Goal: Navigation & Orientation: Find specific page/section

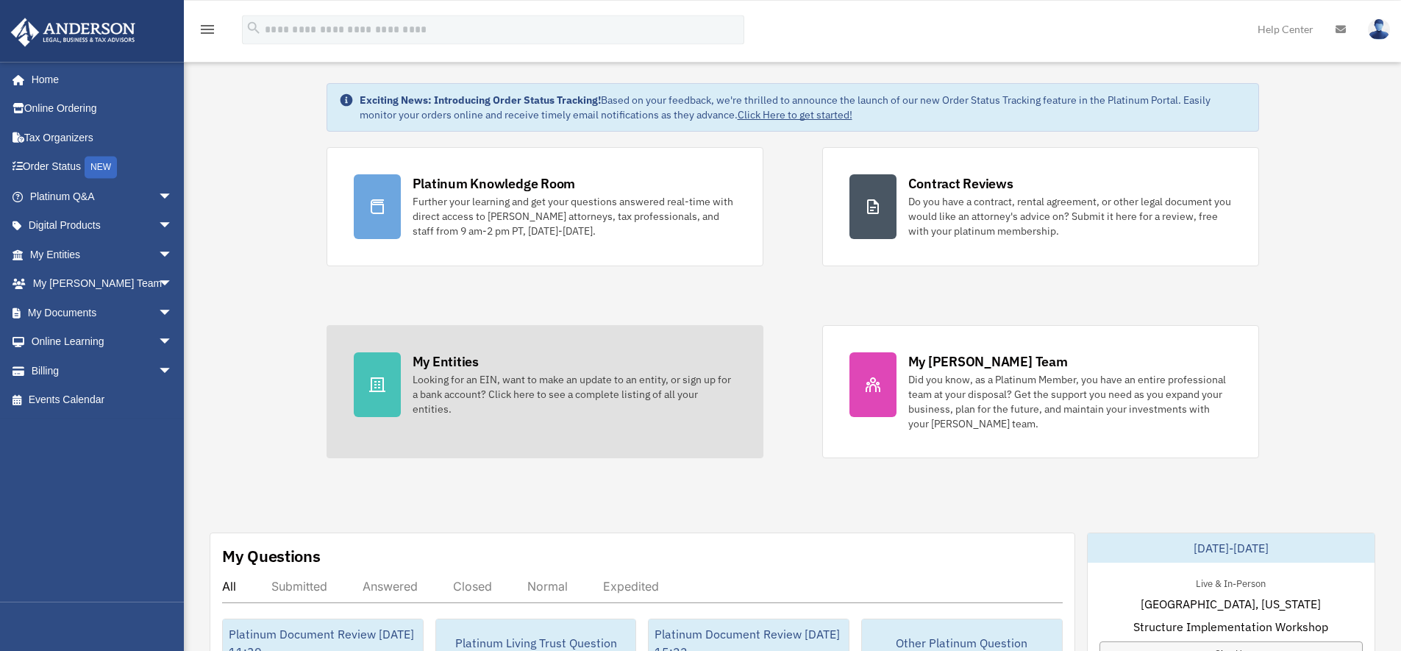
scroll to position [24, 0]
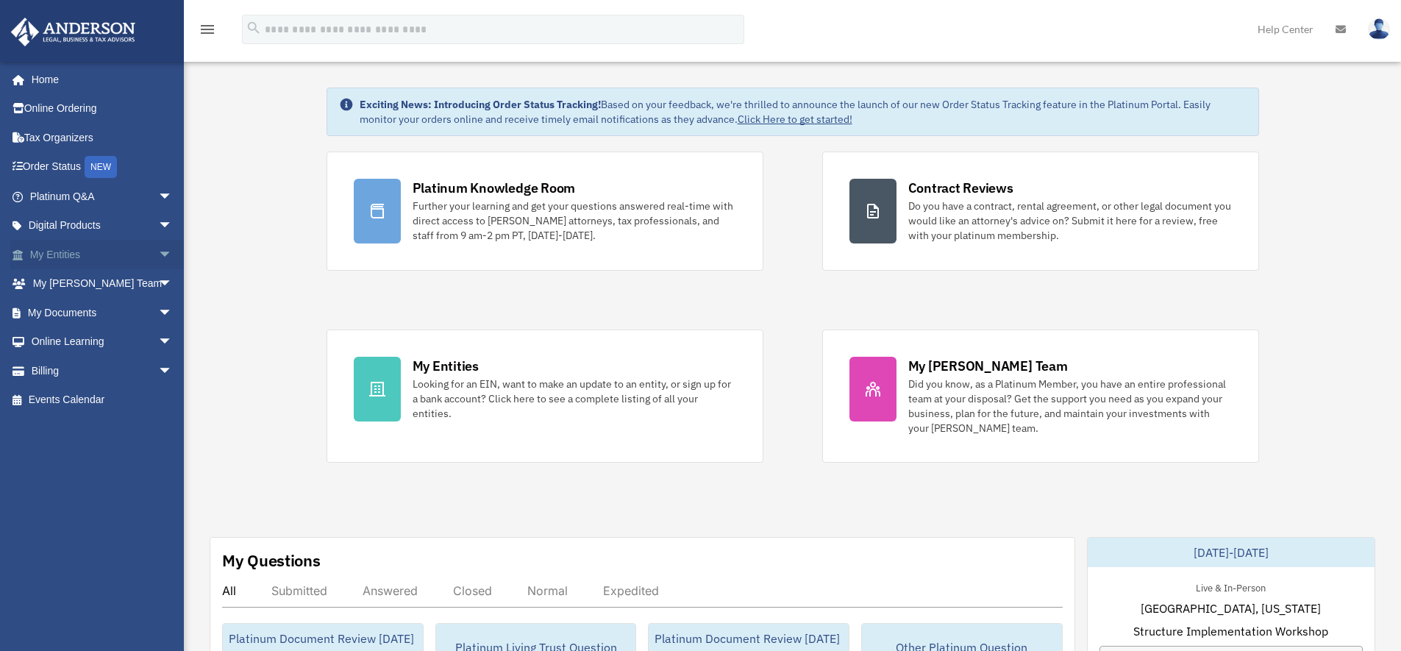
click at [61, 249] on link "My Entities arrow_drop_down" at bounding box center [102, 254] width 185 height 29
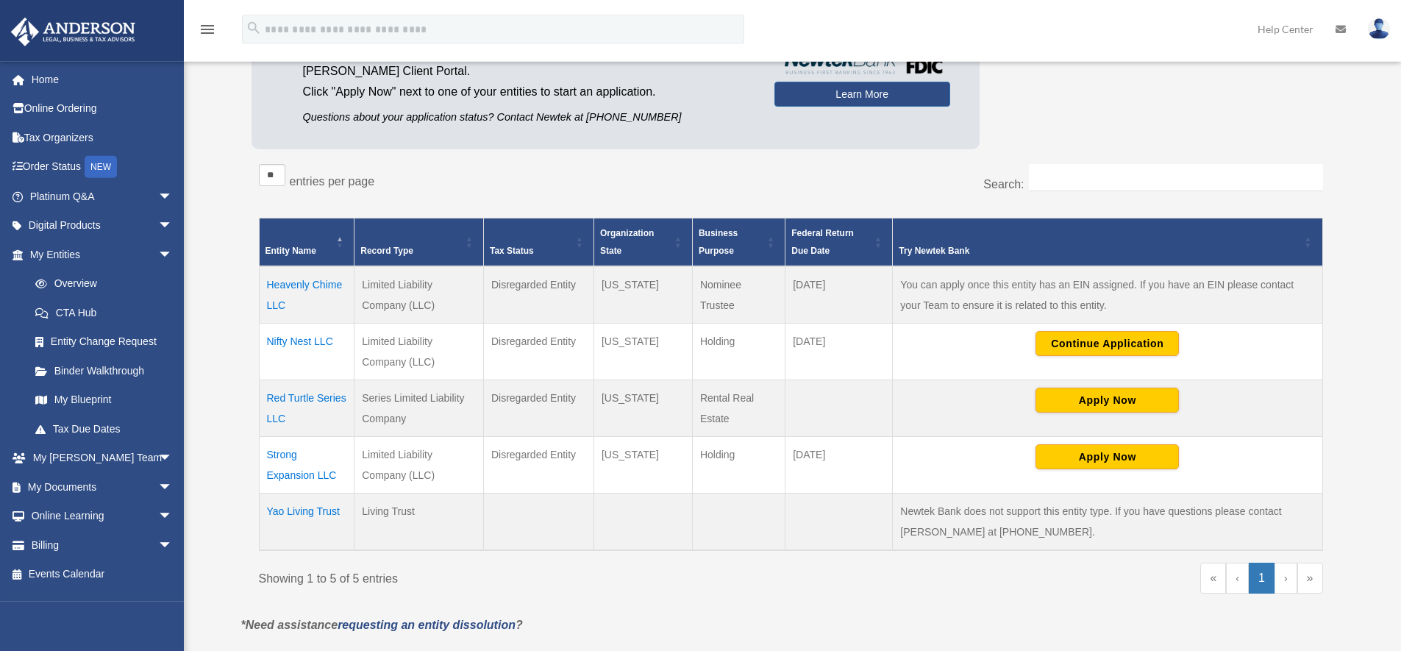
scroll to position [200, 0]
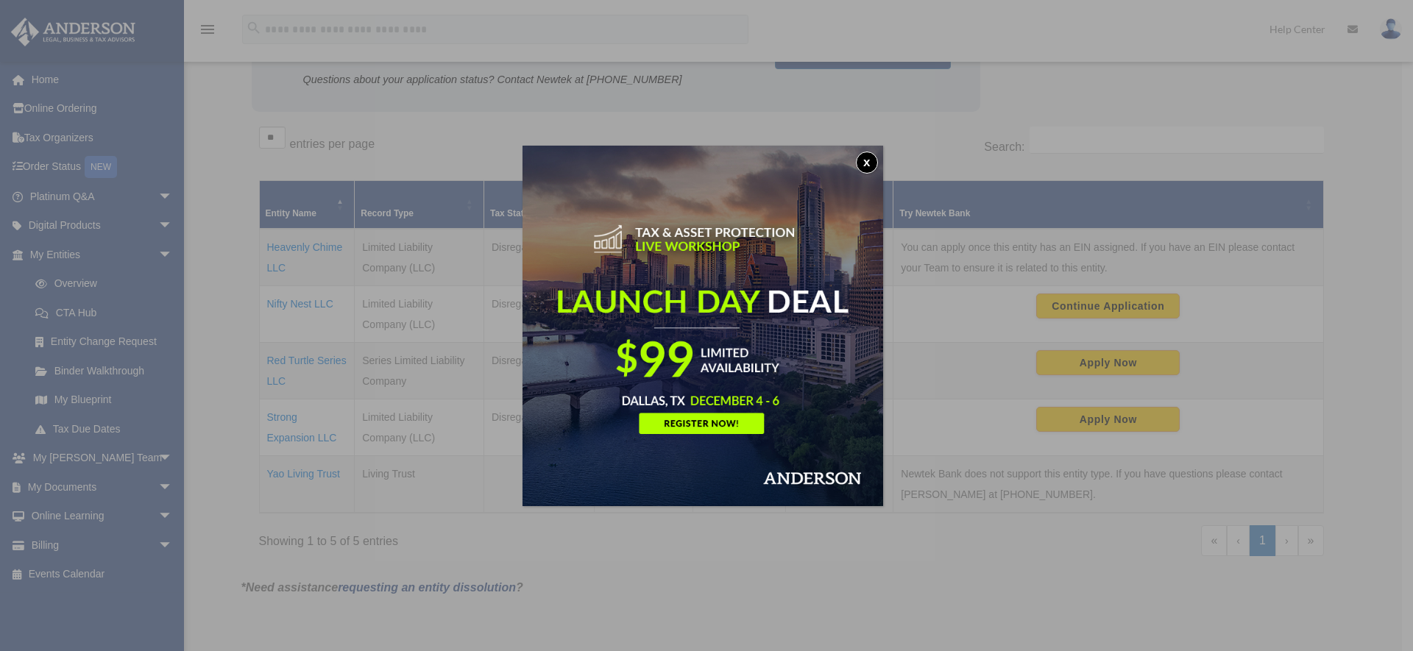
drag, startPoint x: 870, startPoint y: 163, endPoint x: 772, endPoint y: 182, distance: 99.8
click at [870, 163] on button "x" at bounding box center [867, 163] width 22 height 22
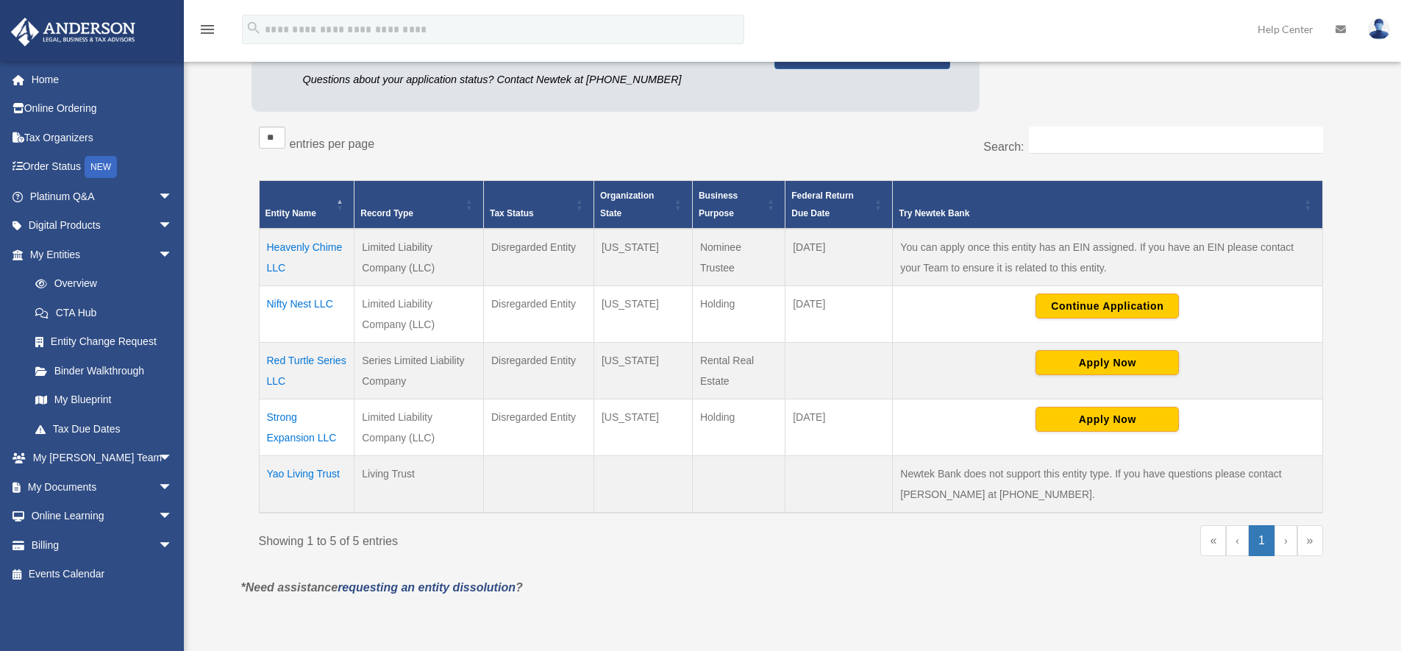
scroll to position [118, 0]
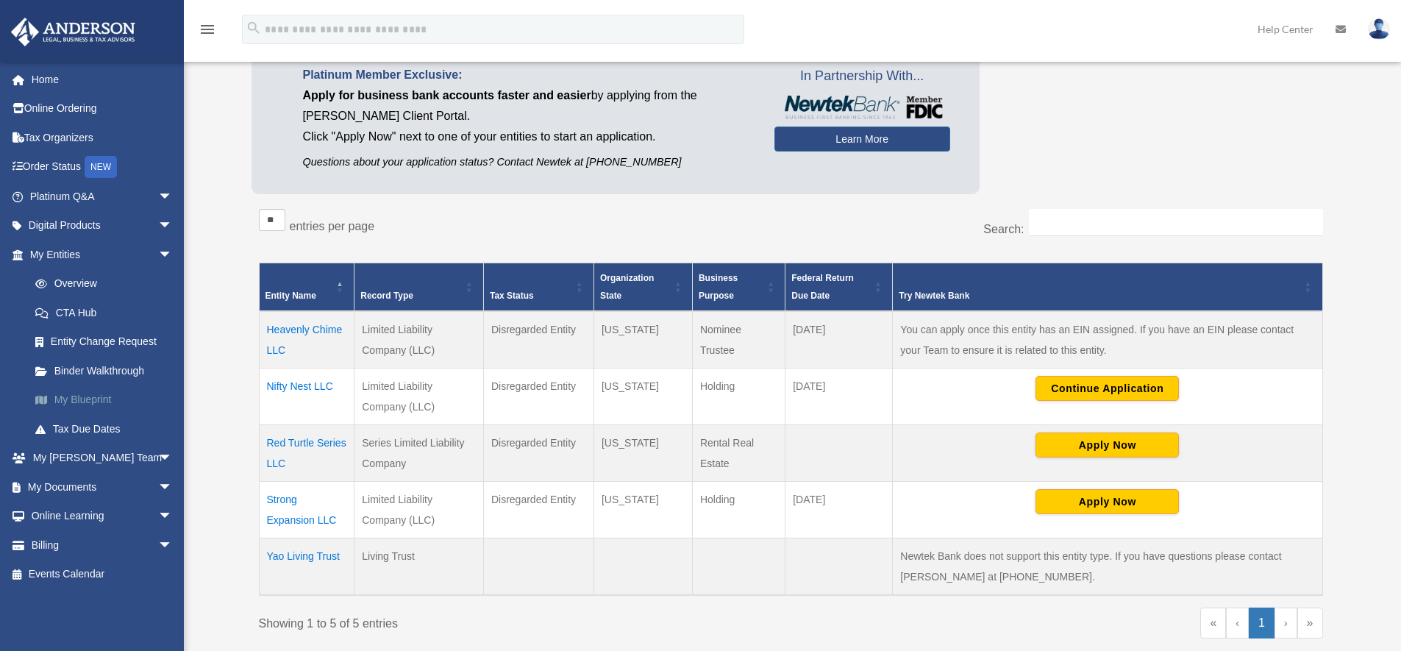
click at [84, 397] on link "My Blueprint" at bounding box center [108, 400] width 174 height 29
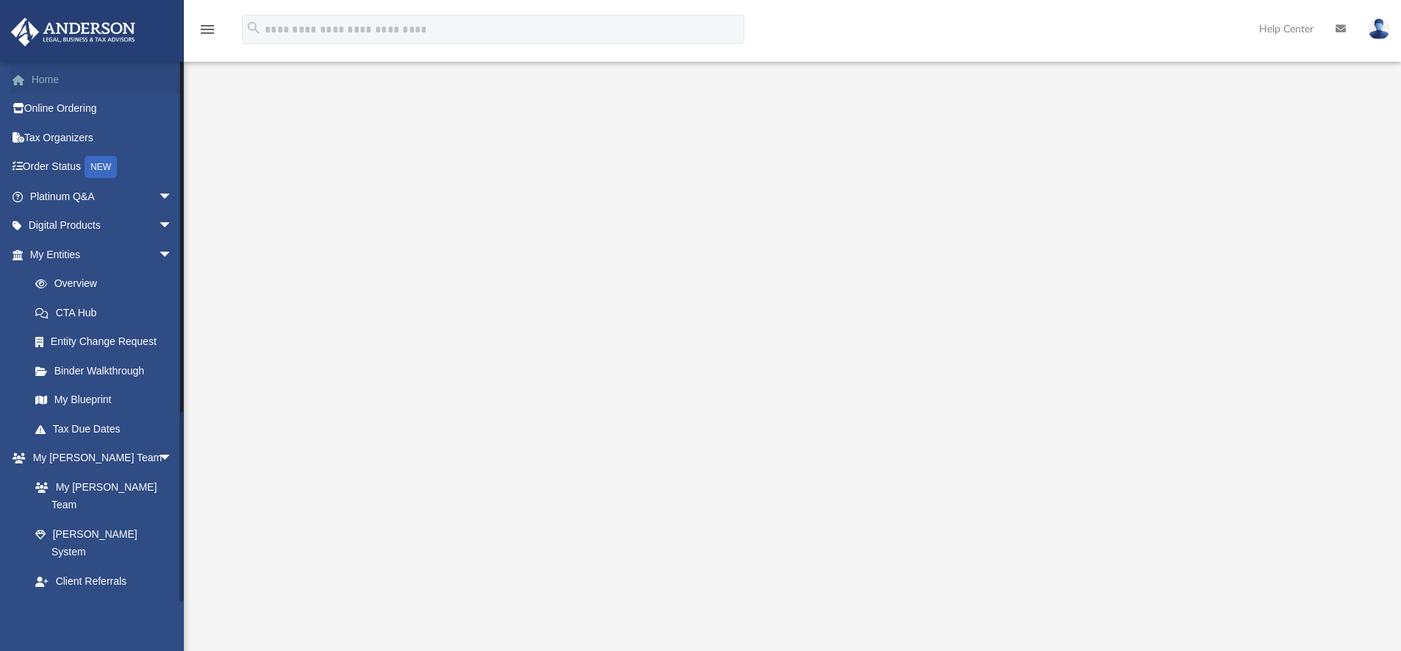
click at [51, 71] on link "Home" at bounding box center [102, 79] width 185 height 29
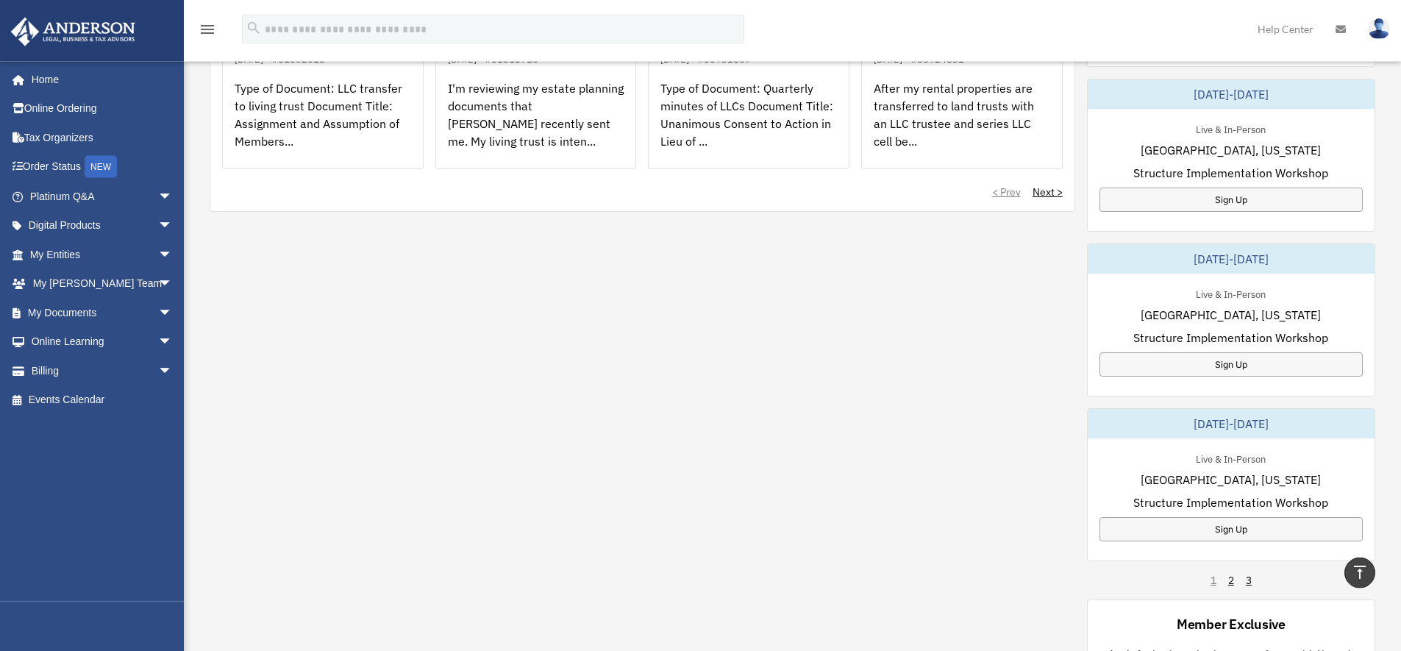
scroll to position [644, 0]
click at [99, 286] on link "My Anderson Team arrow_drop_down" at bounding box center [102, 283] width 185 height 29
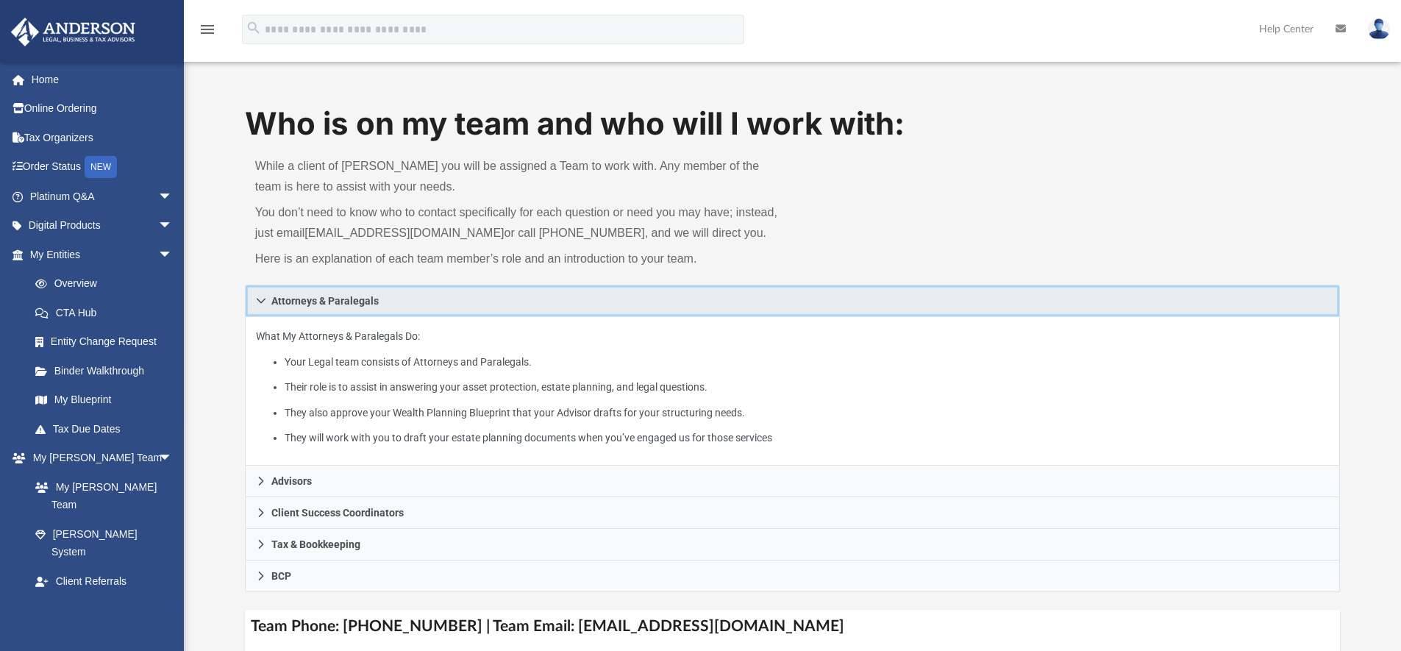
click at [277, 294] on link "Attorneys & Paralegals" at bounding box center [793, 301] width 1096 height 32
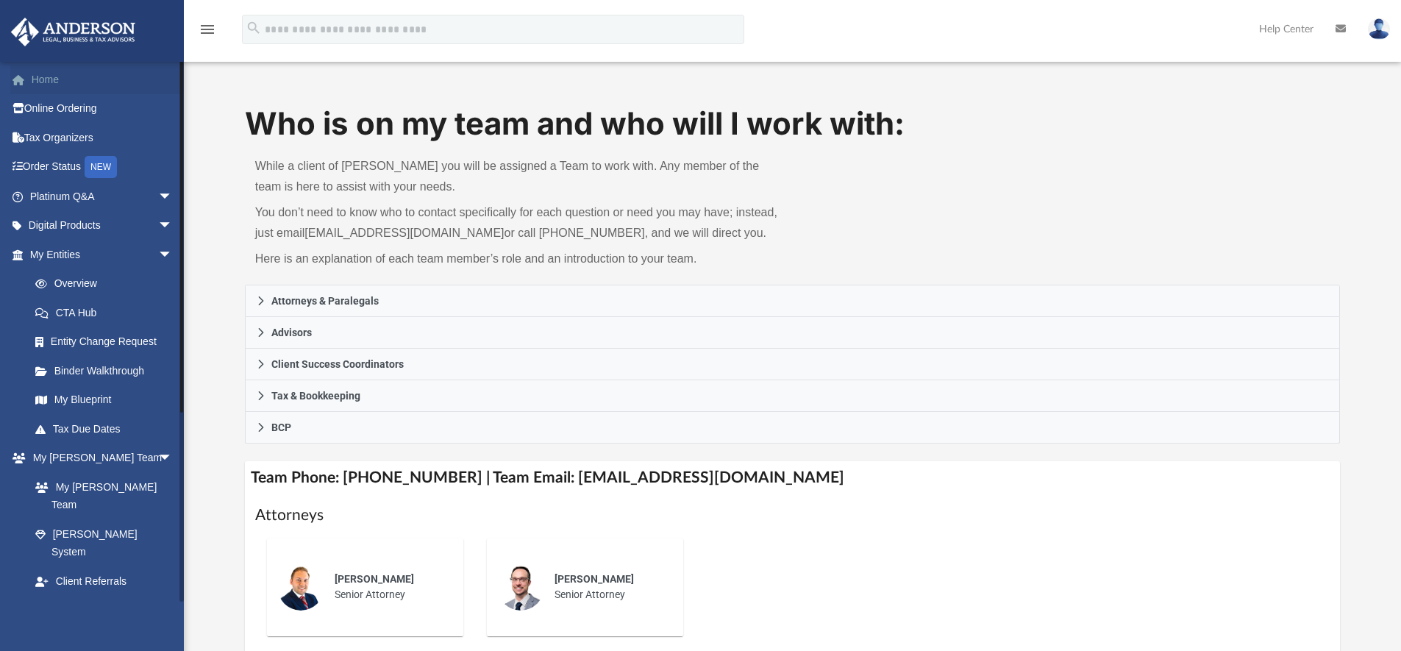
click at [50, 77] on link "Home" at bounding box center [102, 79] width 185 height 29
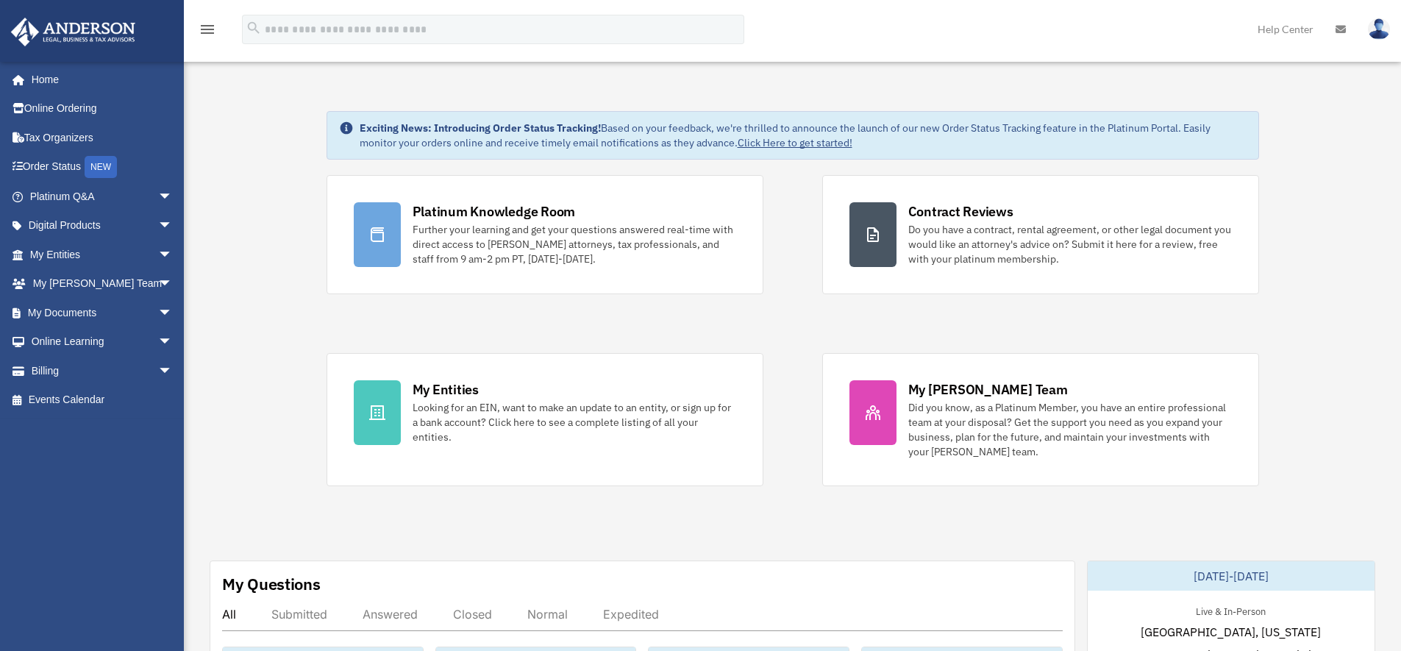
click at [1385, 34] on img at bounding box center [1379, 28] width 22 height 21
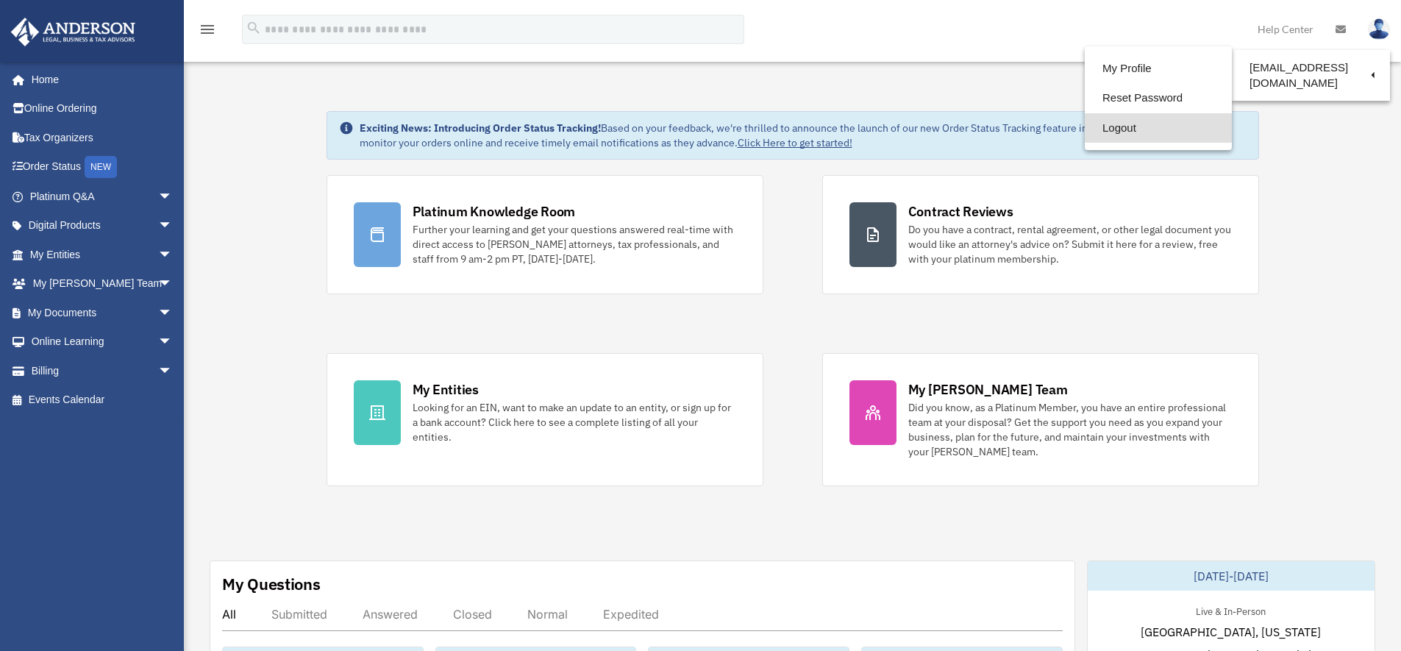
click at [1144, 127] on link "Logout" at bounding box center [1158, 128] width 147 height 30
